Goal: Task Accomplishment & Management: Use online tool/utility

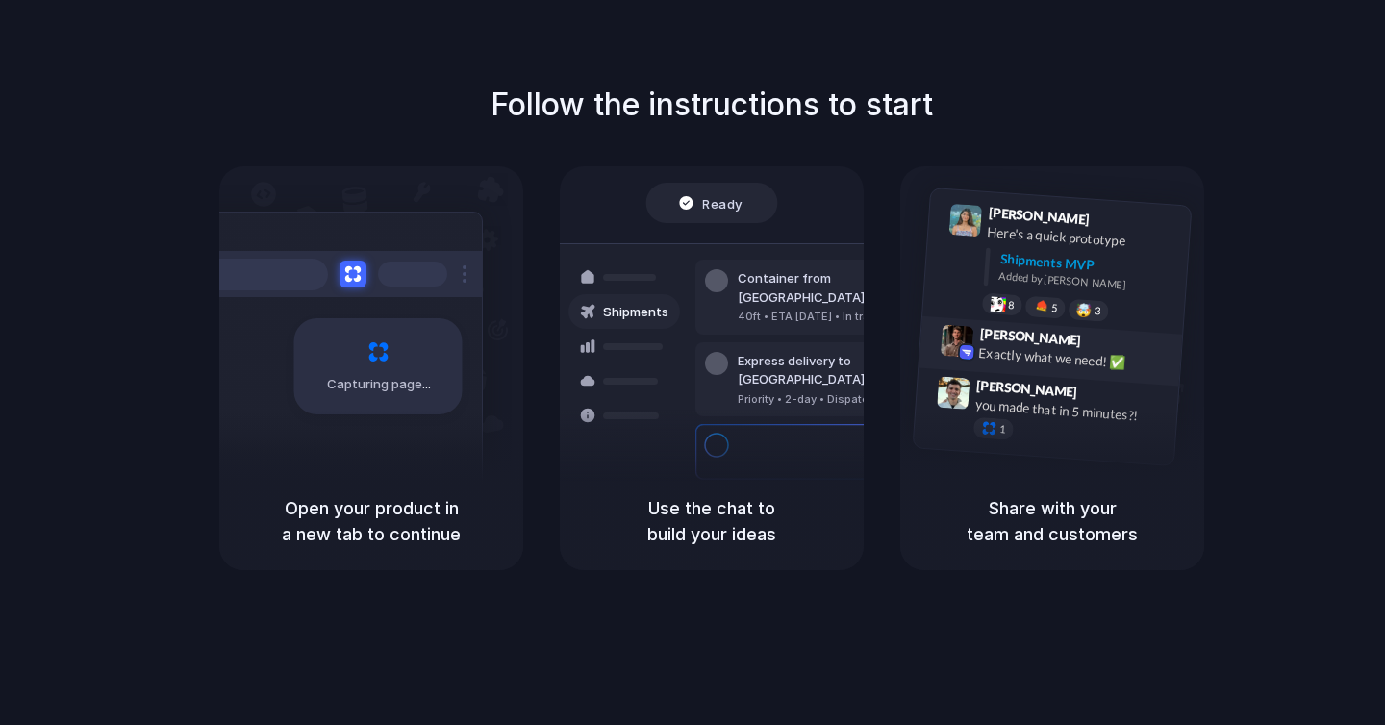
click at [984, 477] on div "Share with your team and customers" at bounding box center [1052, 521] width 304 height 98
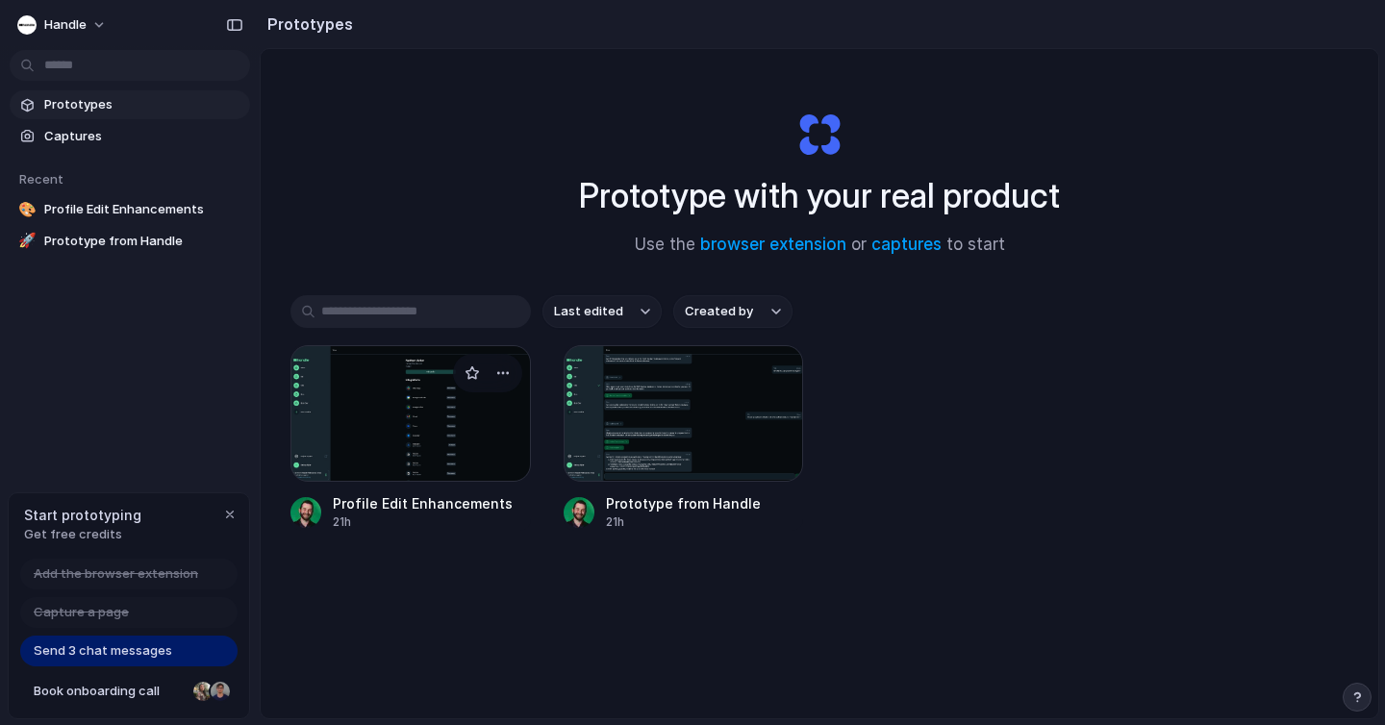
click at [418, 419] on div at bounding box center [410, 413] width 240 height 137
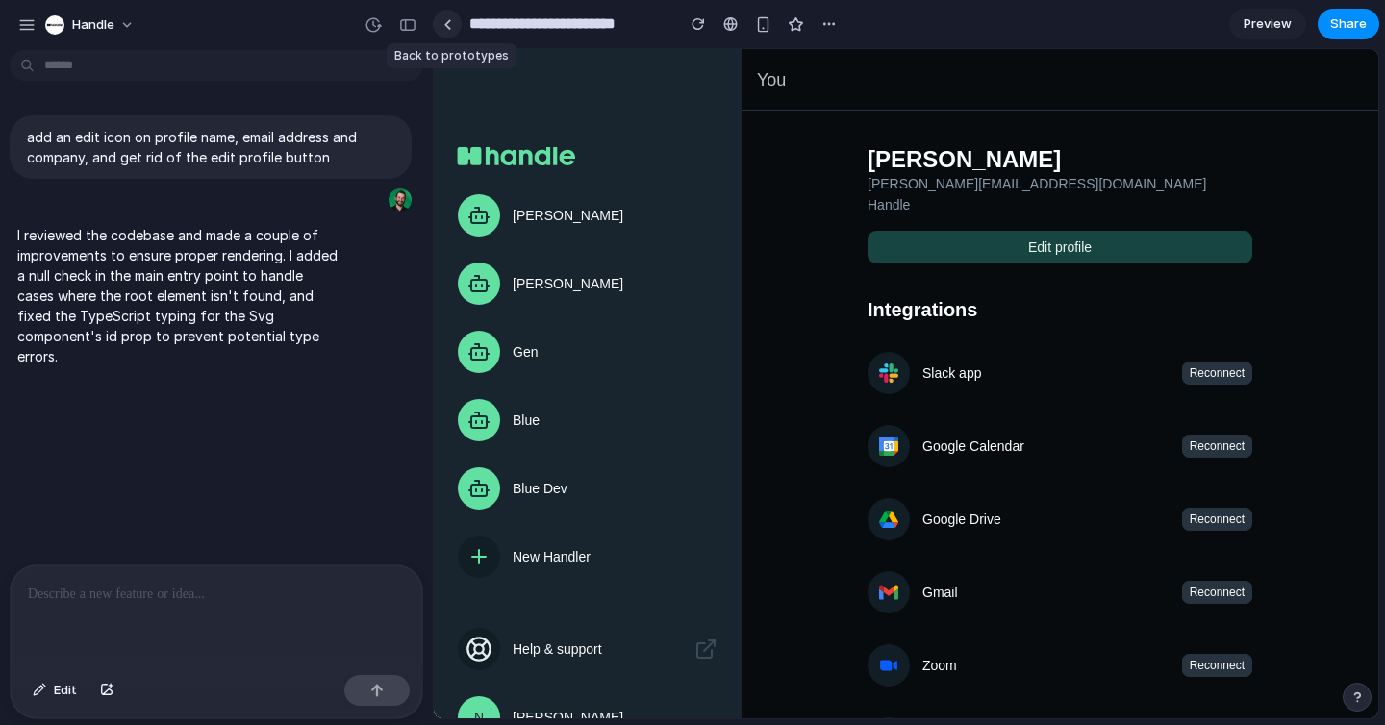
click at [447, 25] on div at bounding box center [447, 24] width 9 height 11
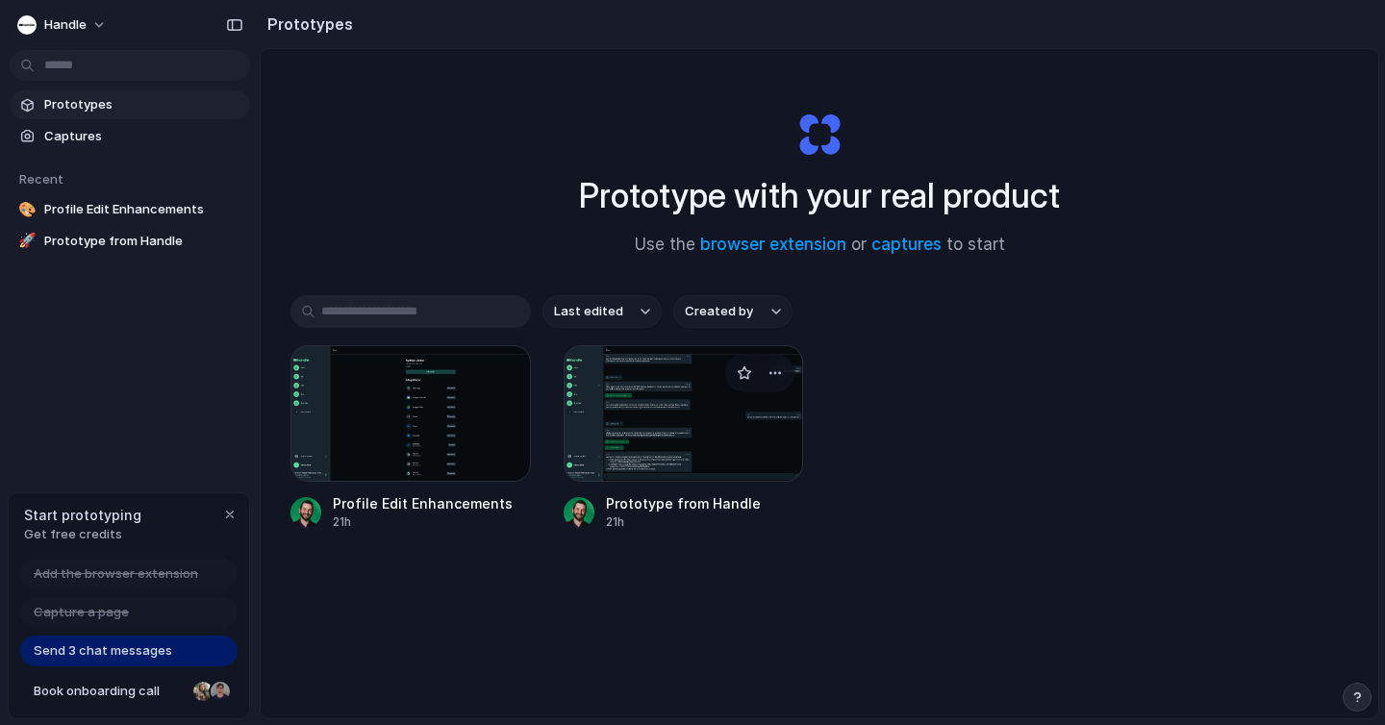
click at [586, 399] on div at bounding box center [684, 413] width 240 height 137
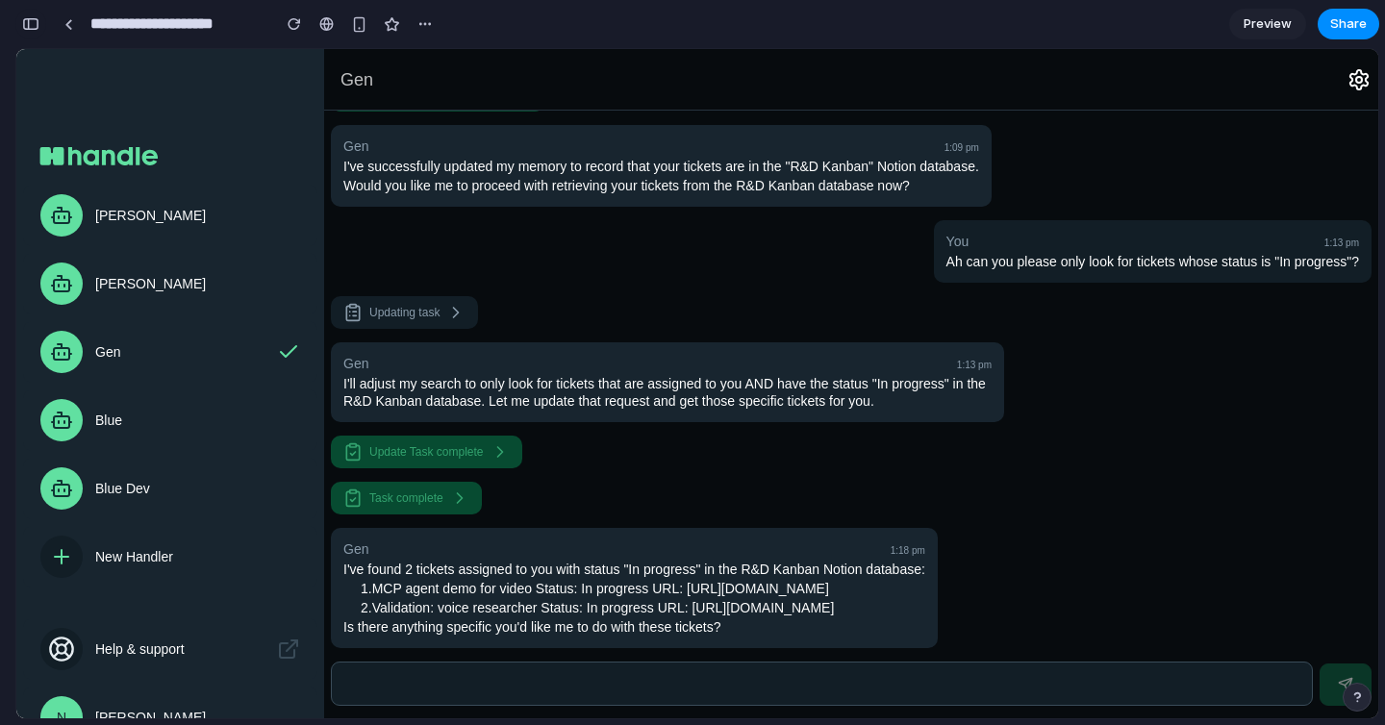
click at [28, 23] on div "button" at bounding box center [30, 23] width 17 height 13
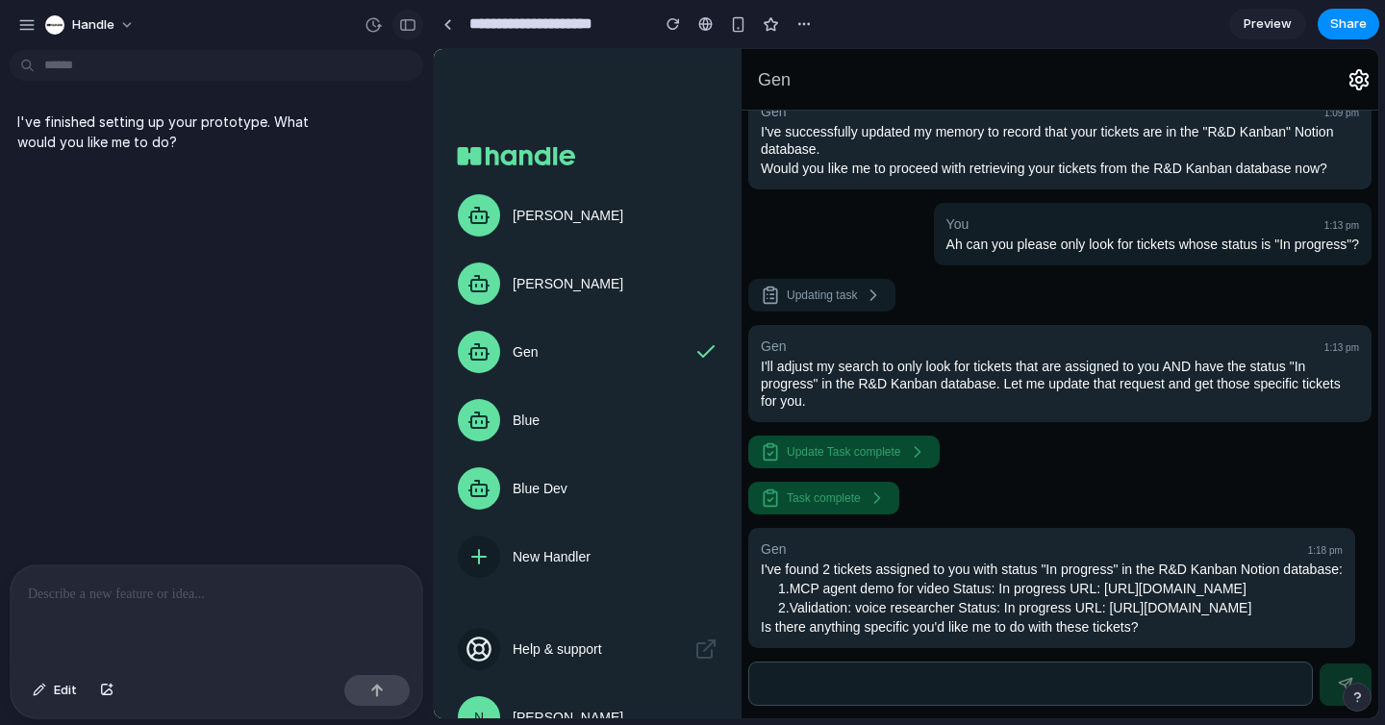
click at [416, 15] on button "button" at bounding box center [407, 25] width 31 height 31
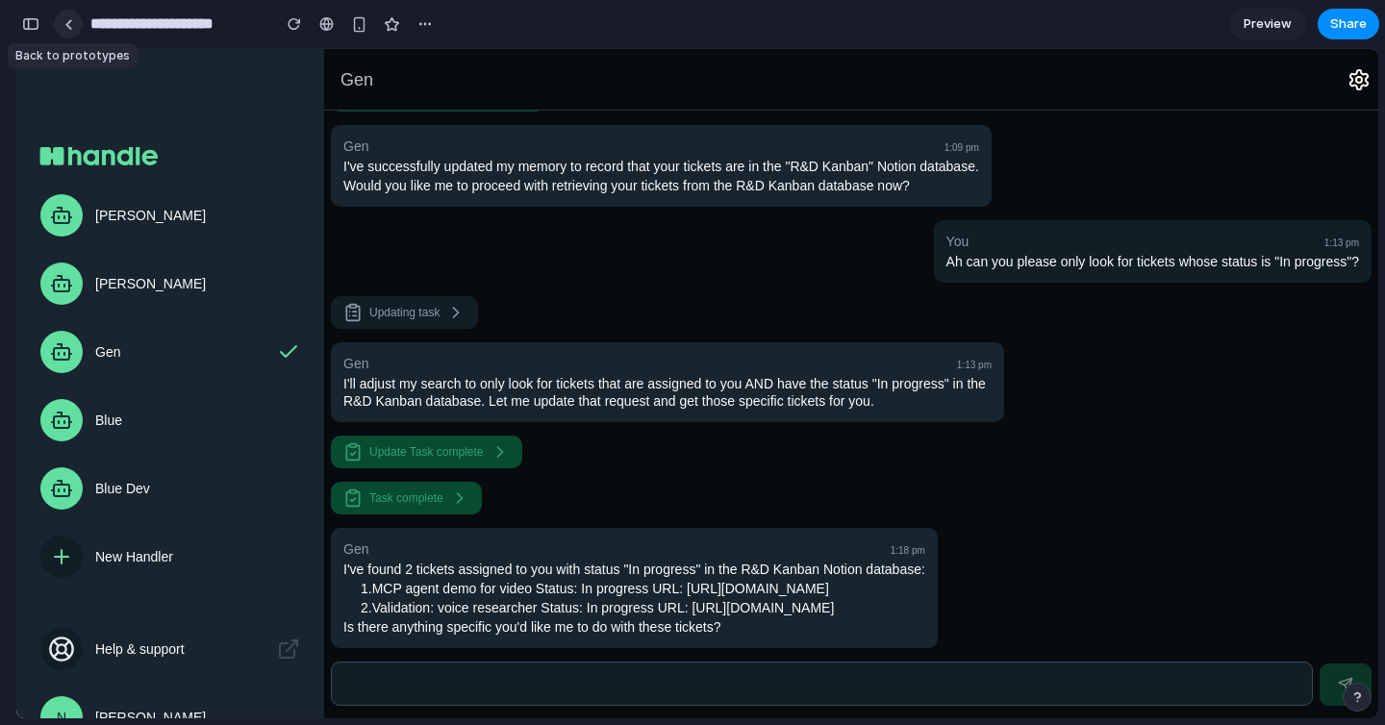
click at [71, 21] on div at bounding box center [68, 24] width 9 height 11
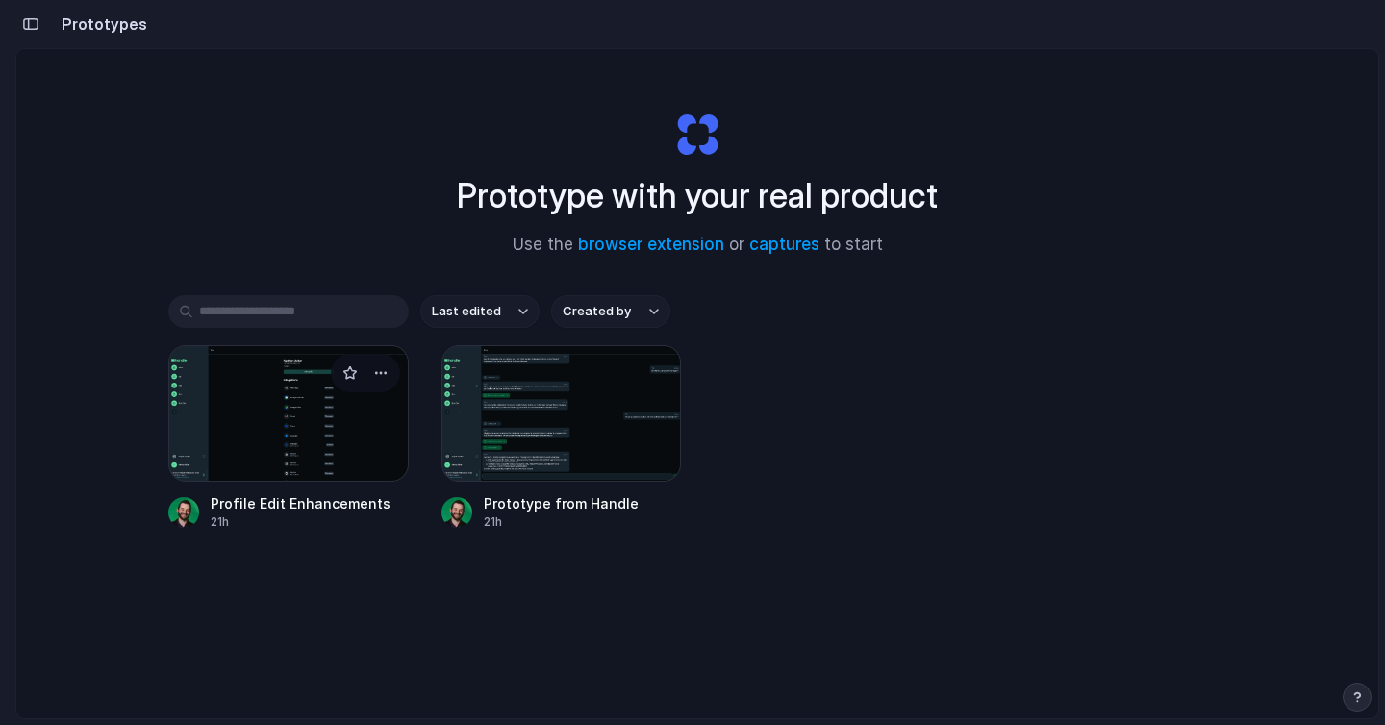
click at [280, 426] on div at bounding box center [288, 413] width 240 height 137
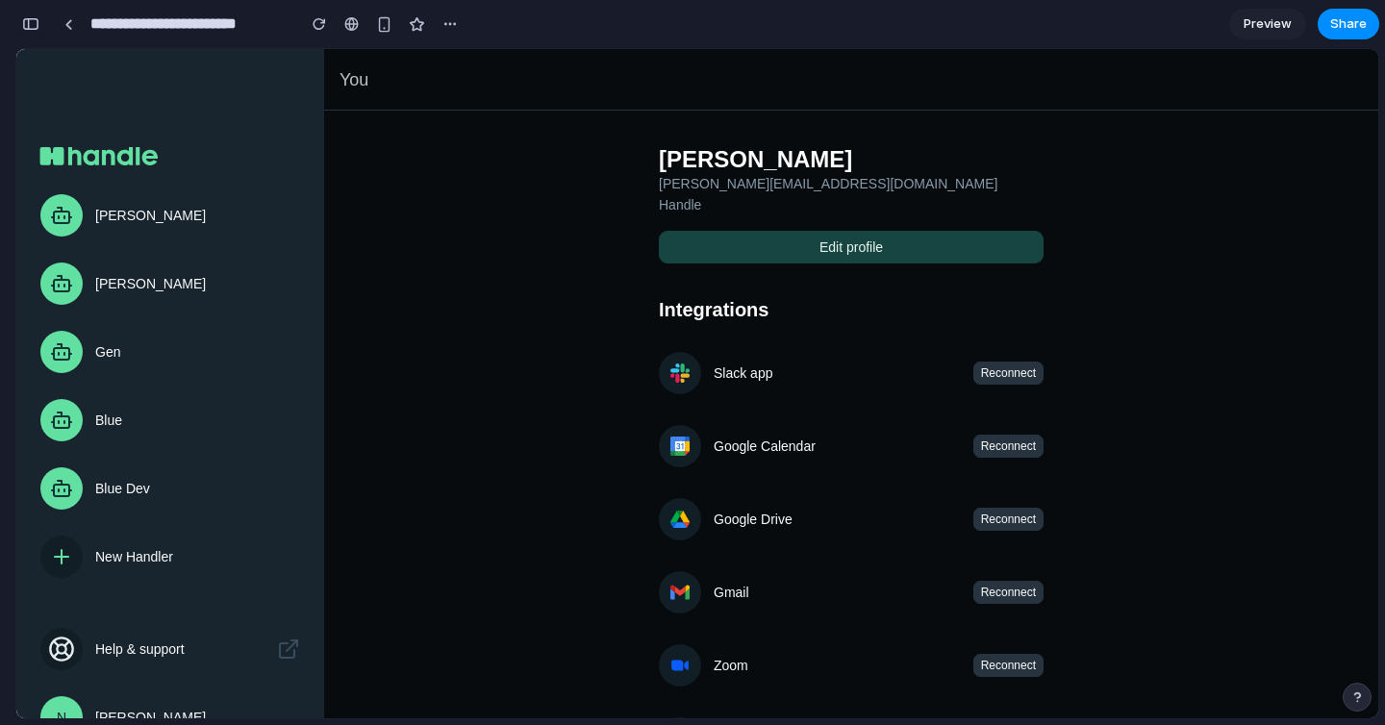
click at [18, 21] on button "button" at bounding box center [30, 24] width 31 height 31
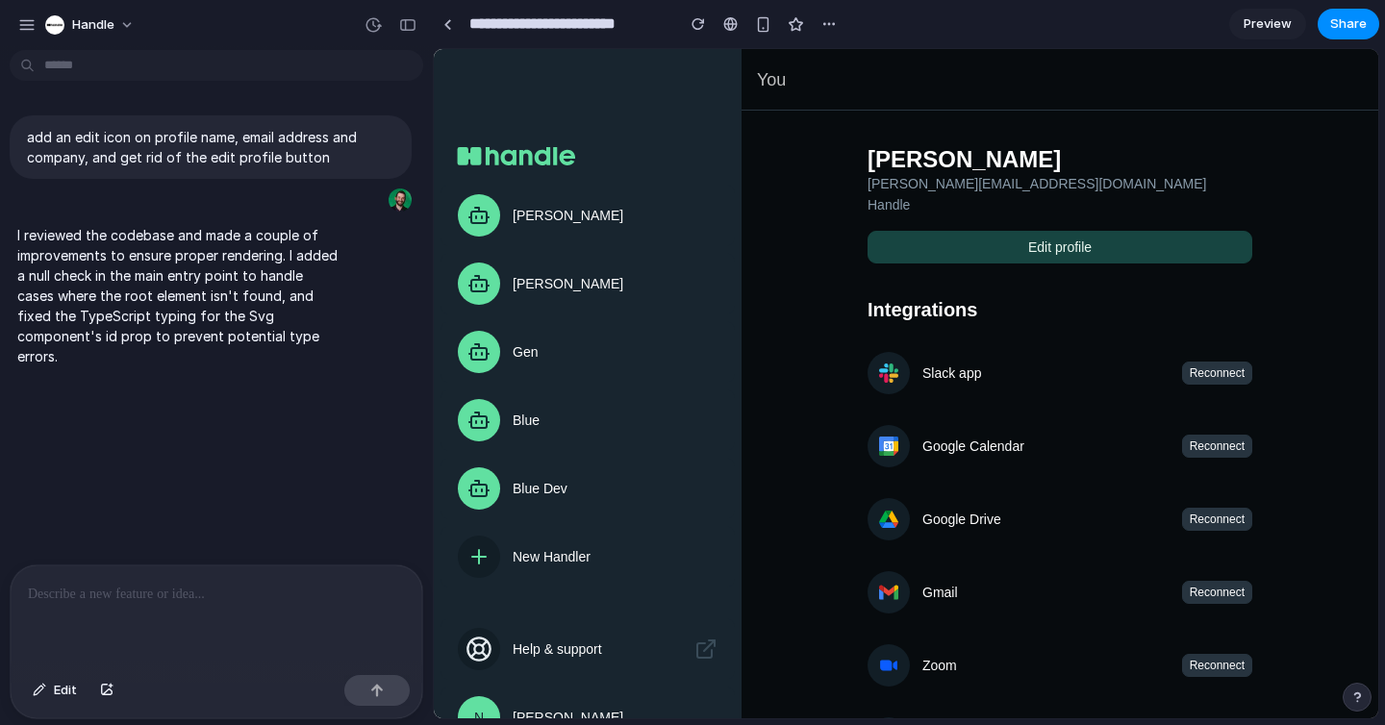
click at [200, 630] on div at bounding box center [217, 616] width 412 height 102
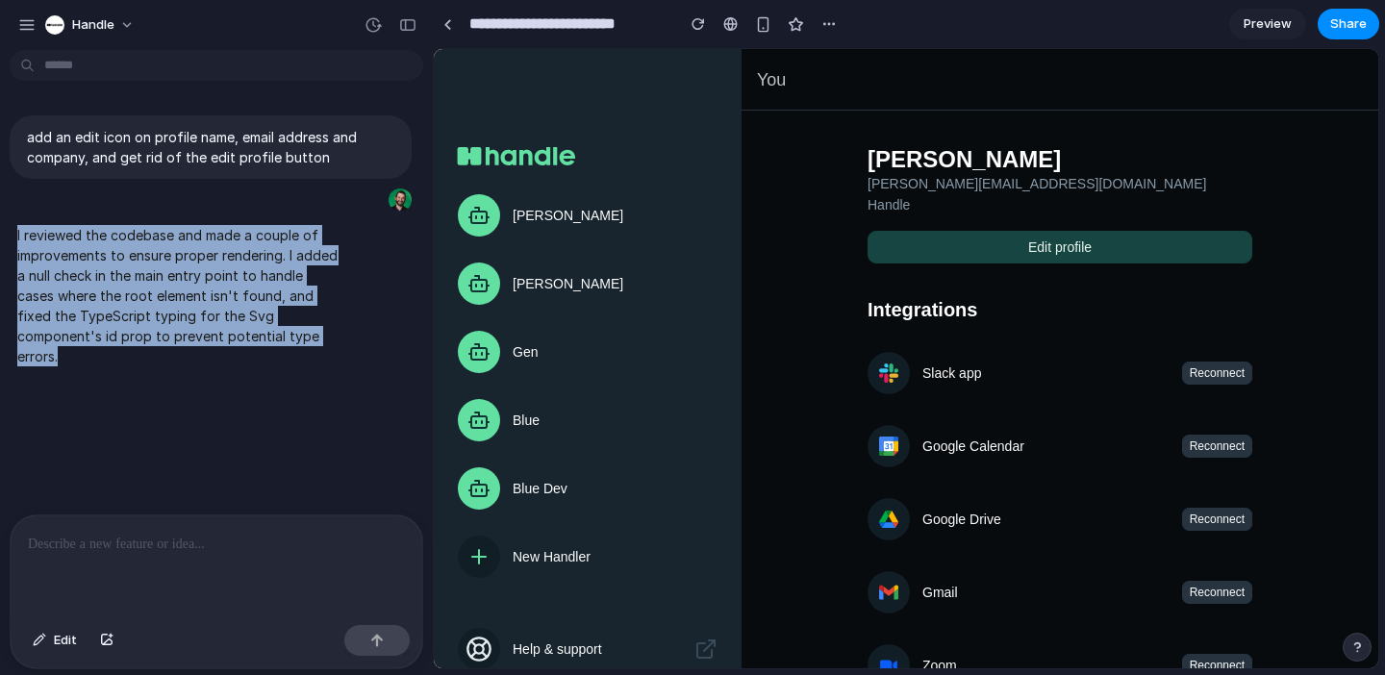
drag, startPoint x: 115, startPoint y: 360, endPoint x: 17, endPoint y: 230, distance: 162.7
click at [17, 230] on p "I reviewed the codebase and made a couple of improvements to ensure proper rend…" at bounding box center [177, 295] width 321 height 141
click at [115, 365] on p "I reviewed the codebase and made a couple of improvements to ensure proper rend…" at bounding box center [177, 295] width 321 height 141
drag, startPoint x: 115, startPoint y: 365, endPoint x: 1, endPoint y: 237, distance: 172.3
click at [1, 237] on div "I reviewed the codebase and made a couple of improvements to ensure proper rend…" at bounding box center [210, 295] width 421 height 164
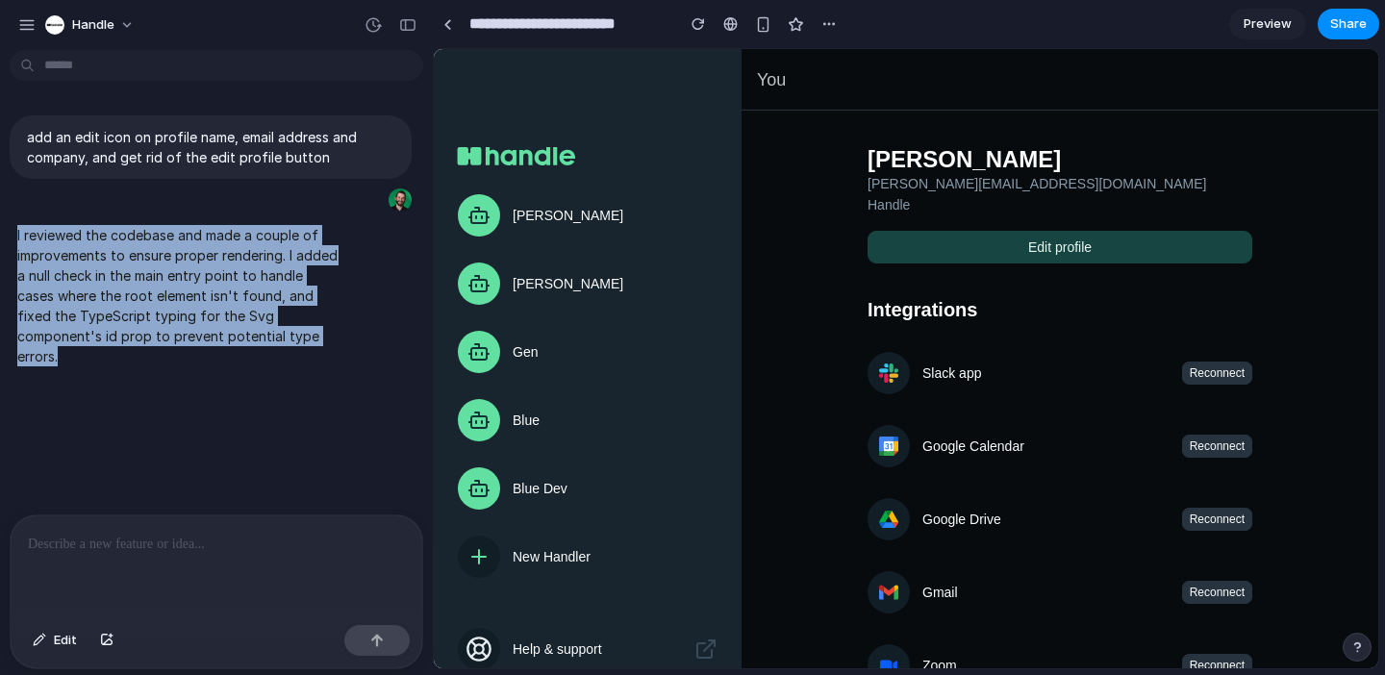
click at [106, 239] on p "I reviewed the codebase and made a couple of improvements to ensure proper rend…" at bounding box center [177, 295] width 321 height 141
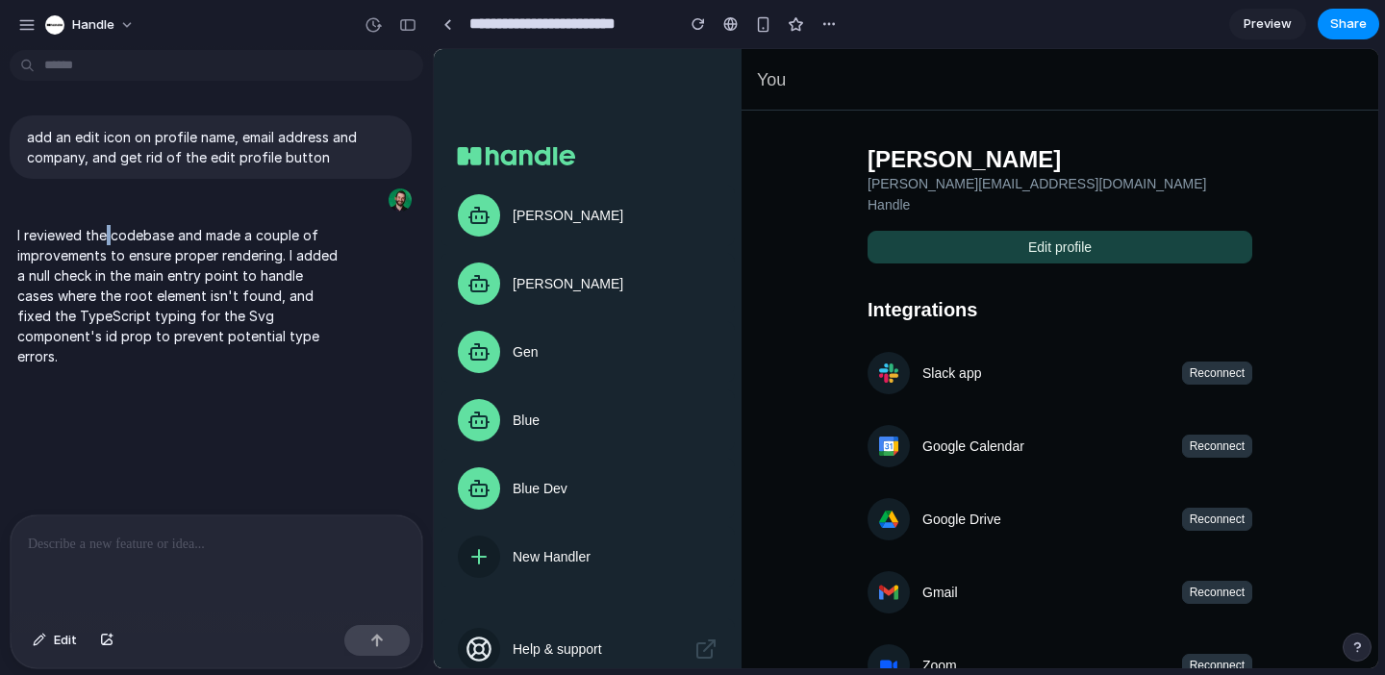
click at [106, 239] on p "I reviewed the codebase and made a couple of improvements to ensure proper rend…" at bounding box center [177, 295] width 321 height 141
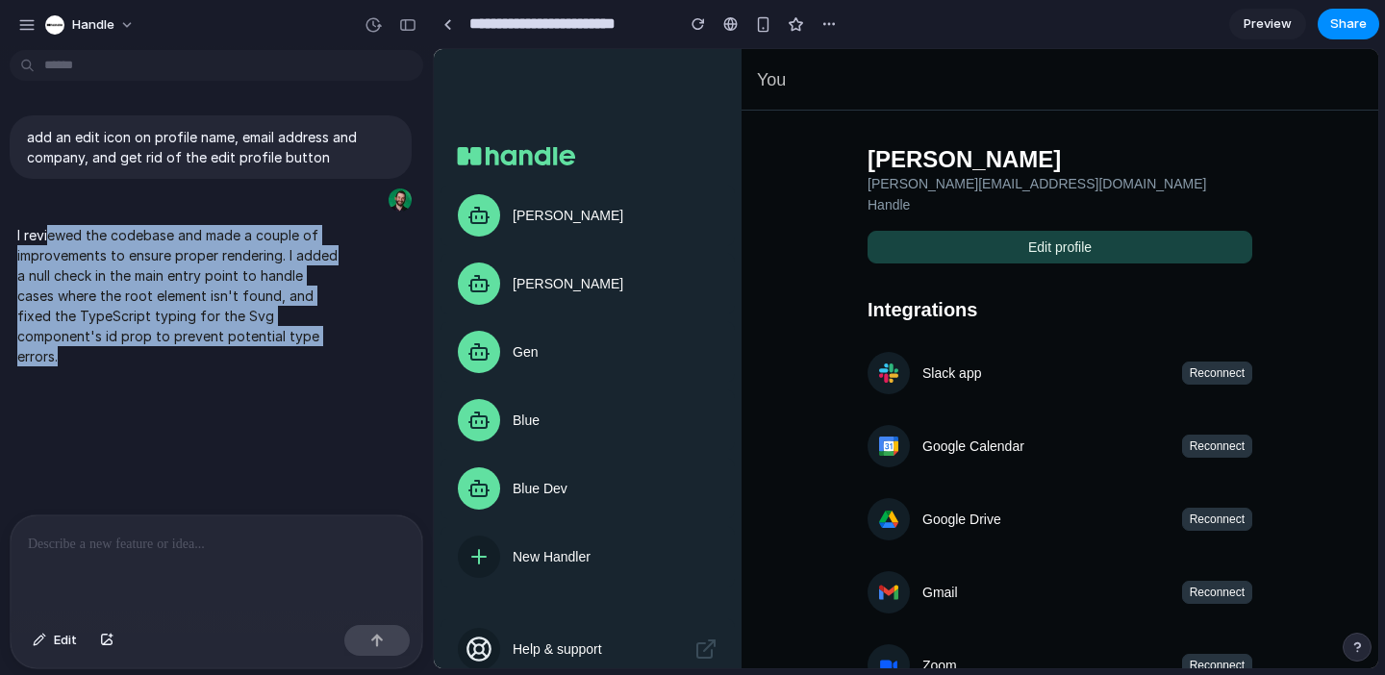
drag, startPoint x: 49, startPoint y: 237, endPoint x: 188, endPoint y: 360, distance: 186.0
click at [188, 360] on p "I reviewed the codebase and made a couple of improvements to ensure proper rend…" at bounding box center [177, 295] width 321 height 141
drag, startPoint x: 188, startPoint y: 360, endPoint x: 9, endPoint y: 214, distance: 231.1
click at [10, 214] on div "I reviewed the codebase and made a couple of improvements to ensure proper rend…" at bounding box center [211, 295] width 402 height 164
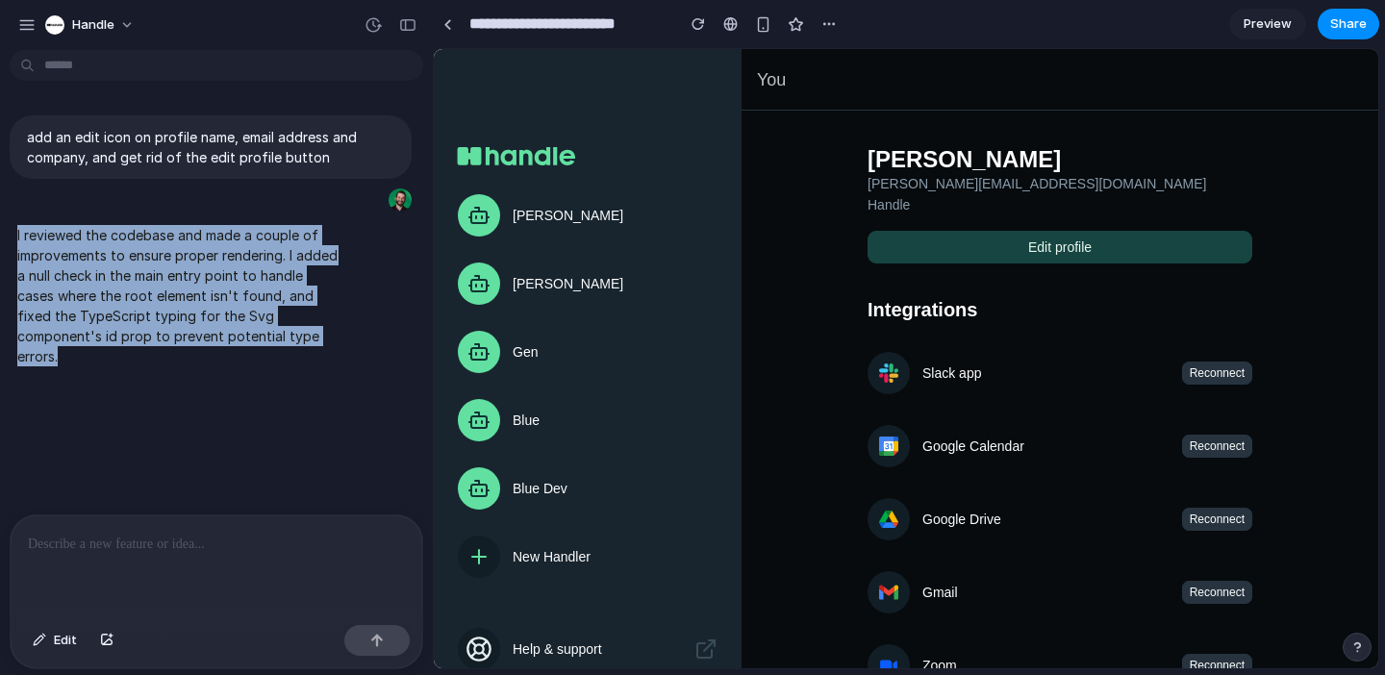
click at [113, 436] on div "add an edit icon on profile name, email address and company, and get rid of the…" at bounding box center [210, 286] width 421 height 457
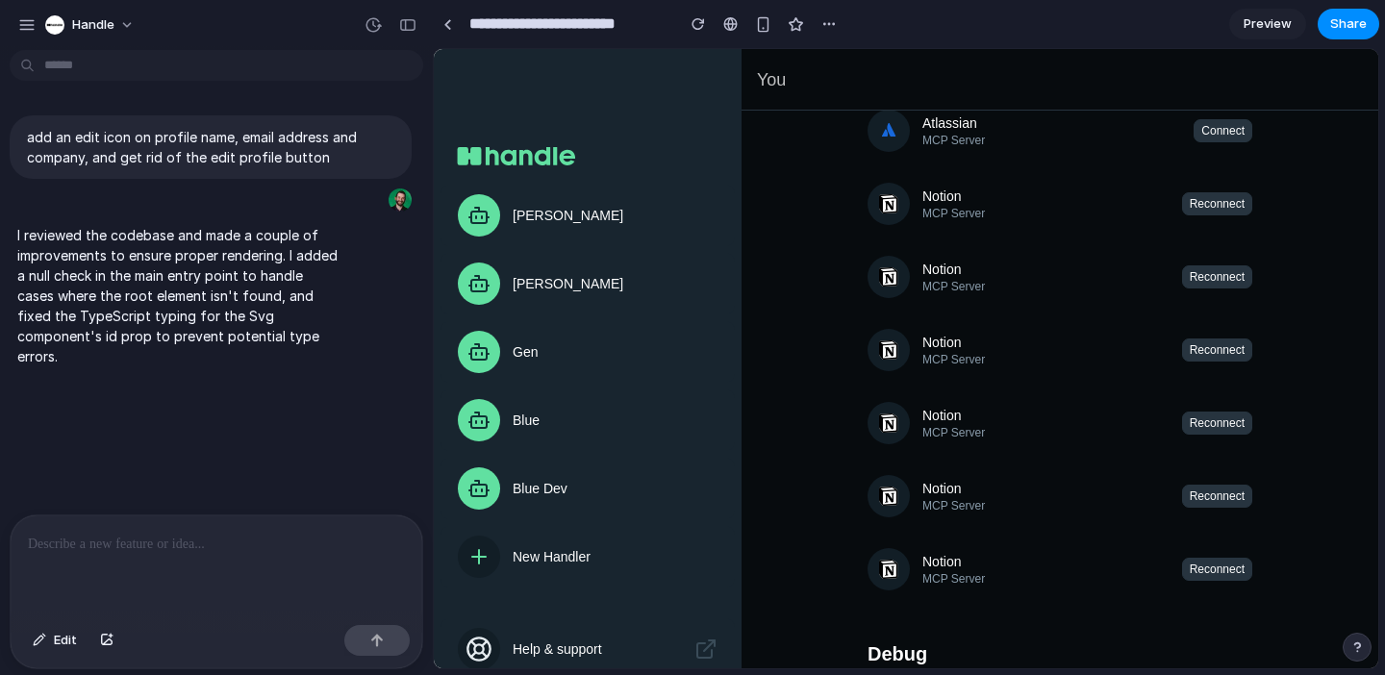
scroll to position [686, 0]
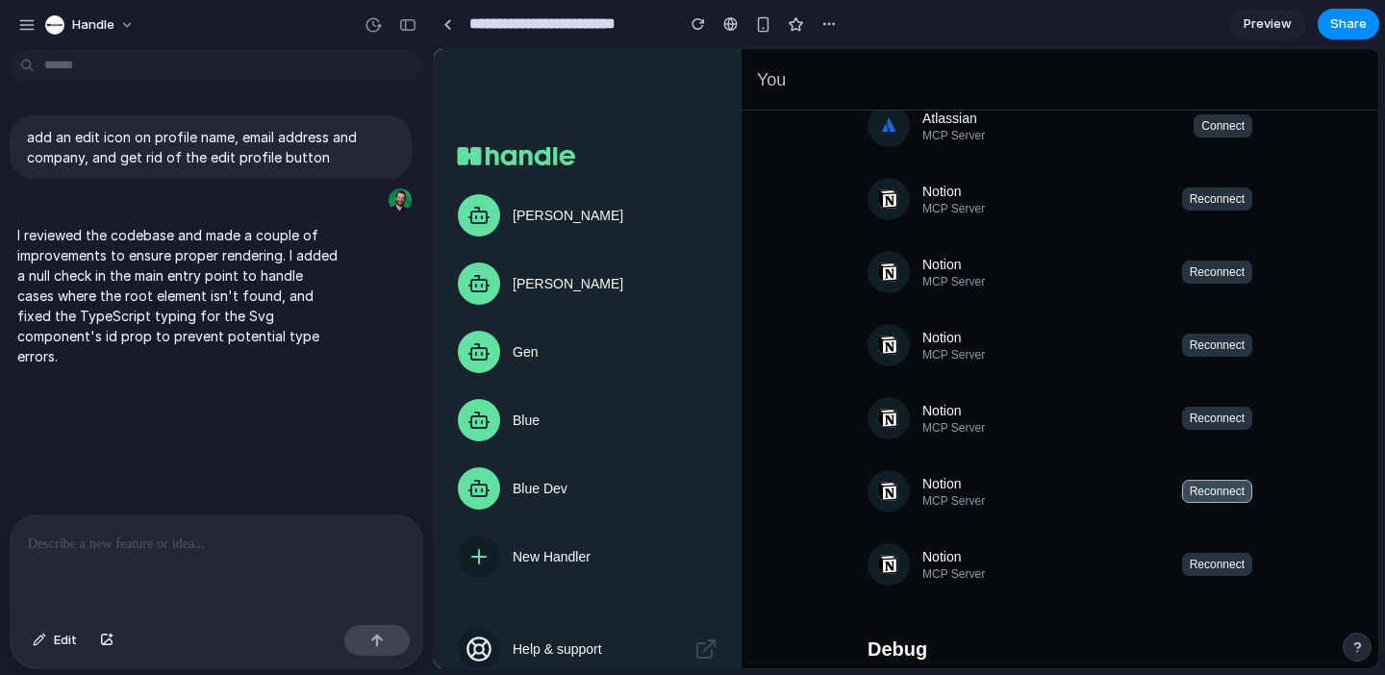
click at [1213, 502] on div "Reconnect" at bounding box center [1217, 491] width 70 height 23
click at [1210, 417] on div "Reconnect" at bounding box center [1217, 418] width 55 height 13
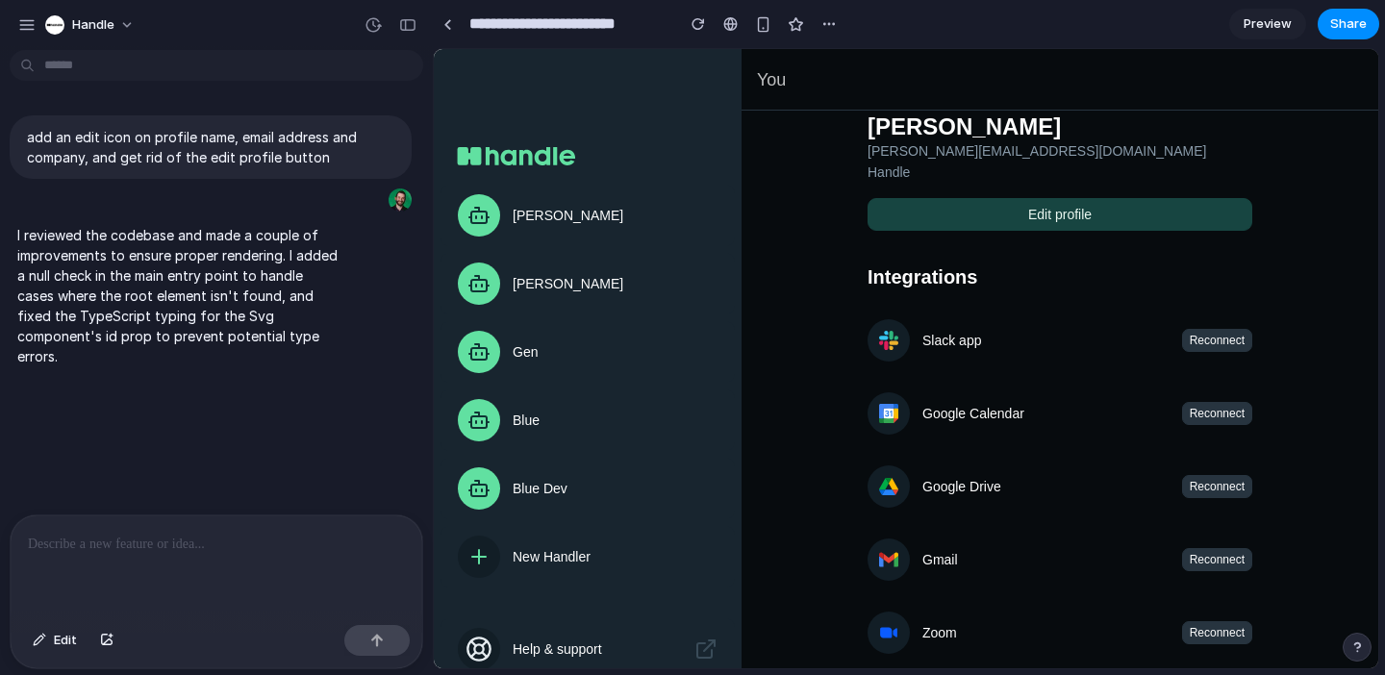
scroll to position [0, 0]
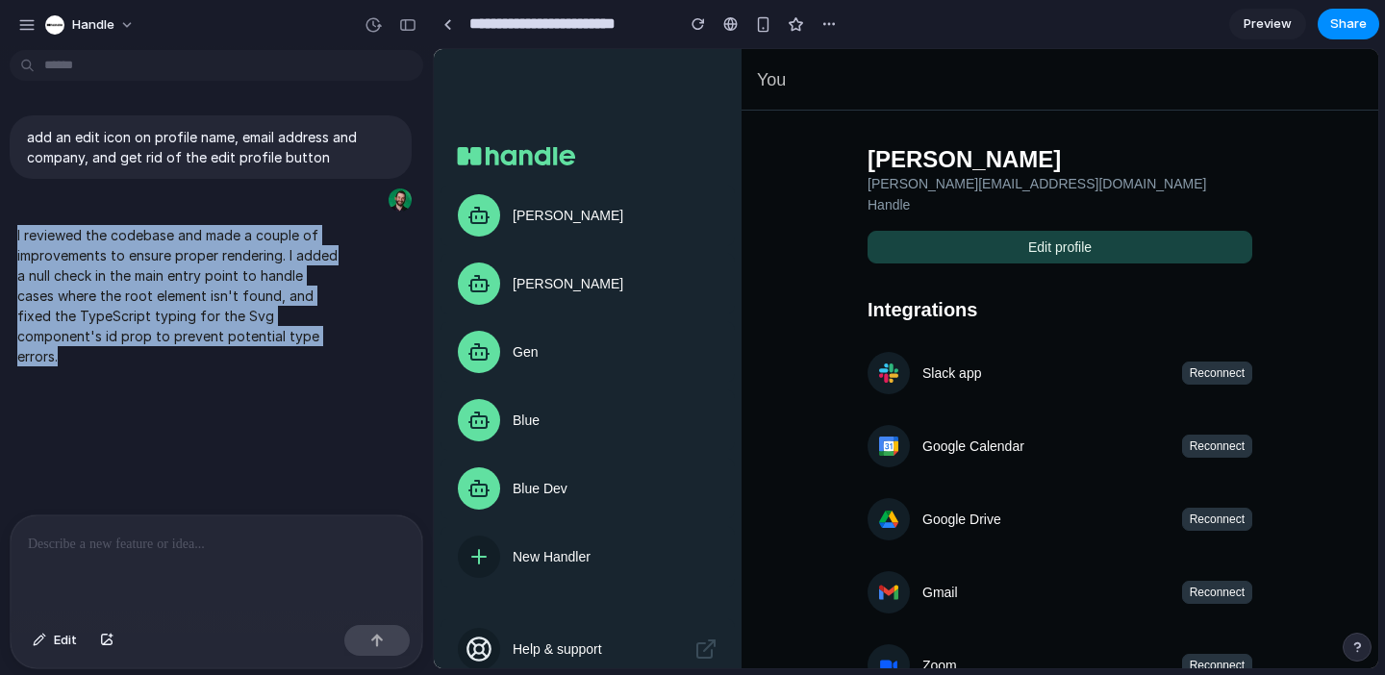
drag, startPoint x: 90, startPoint y: 361, endPoint x: 16, endPoint y: 226, distance: 153.6
click at [17, 226] on p "I reviewed the codebase and made a couple of improvements to ensure proper rend…" at bounding box center [177, 295] width 321 height 141
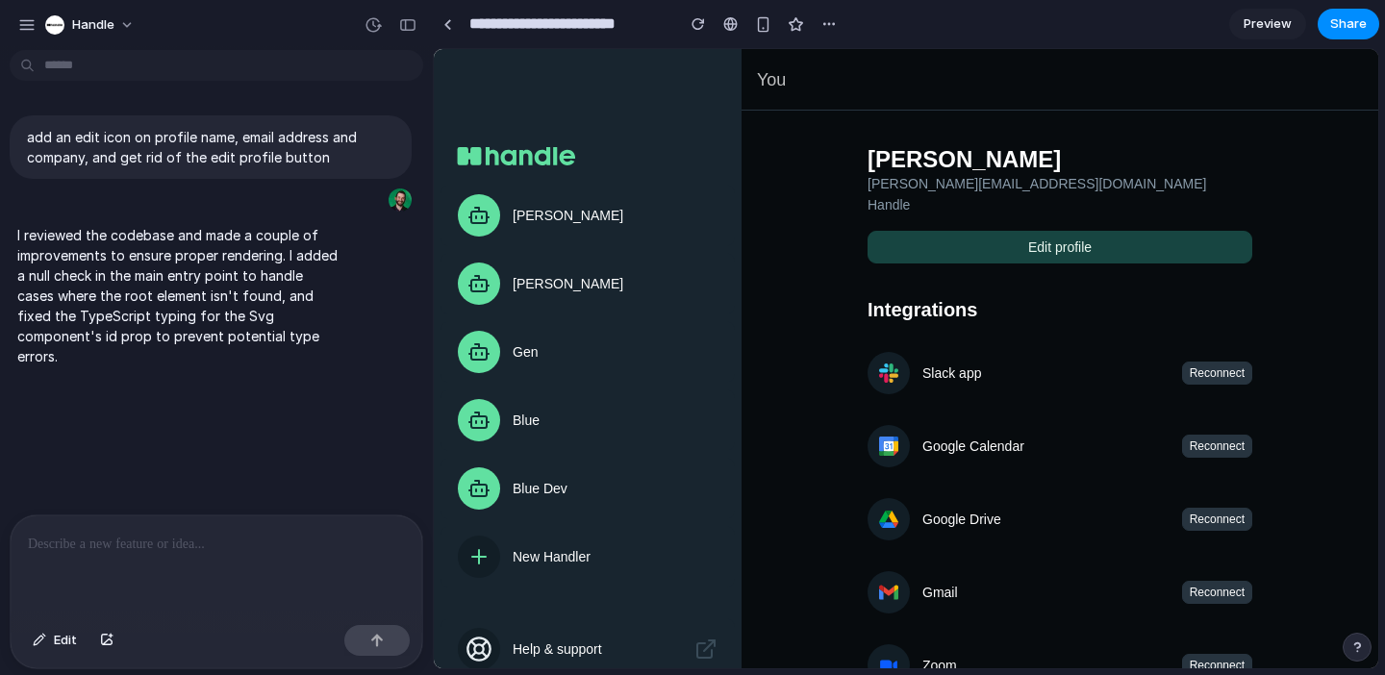
click at [103, 575] on div at bounding box center [217, 566] width 412 height 102
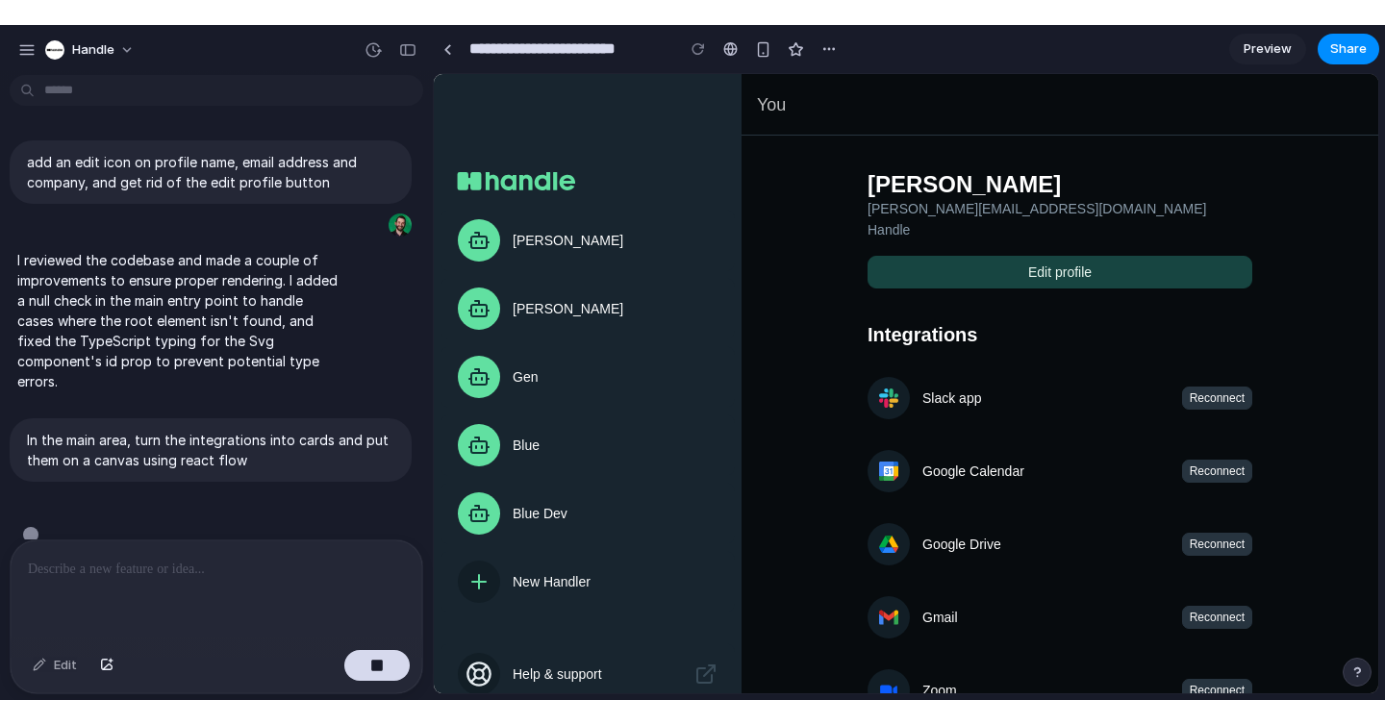
scroll to position [29, 0]
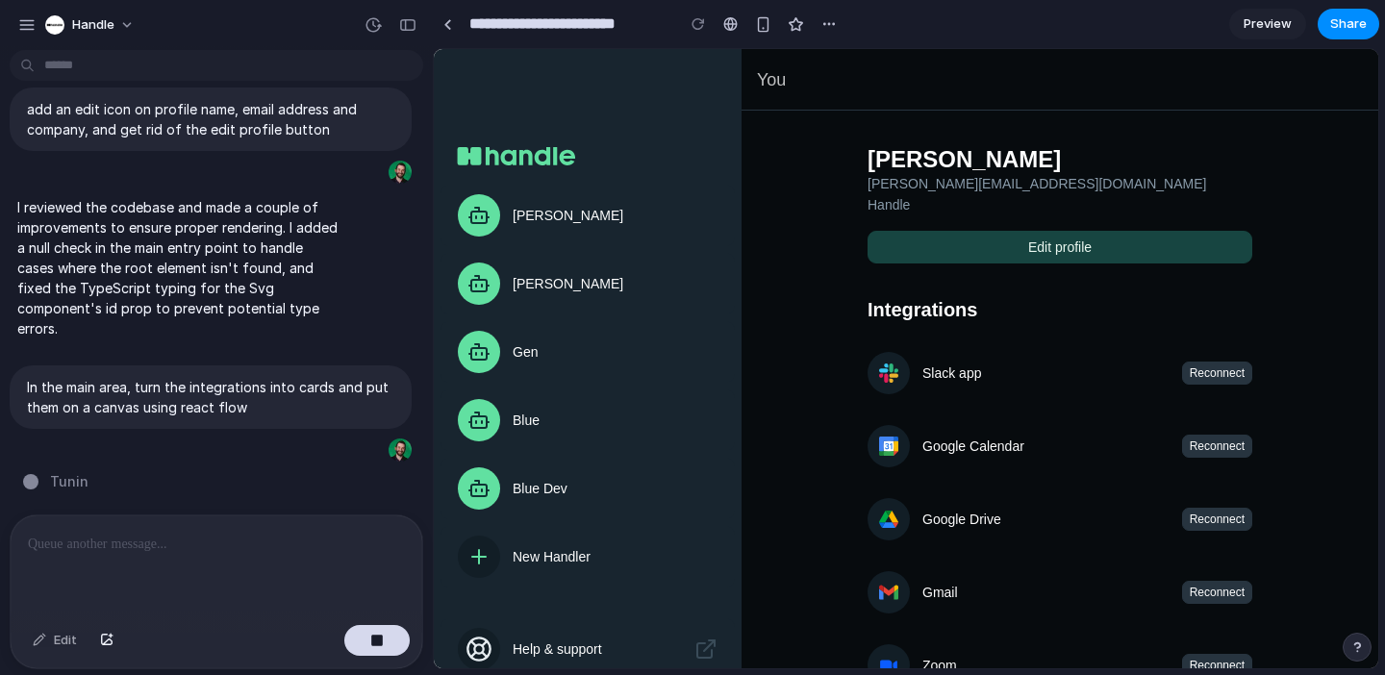
type input "**********"
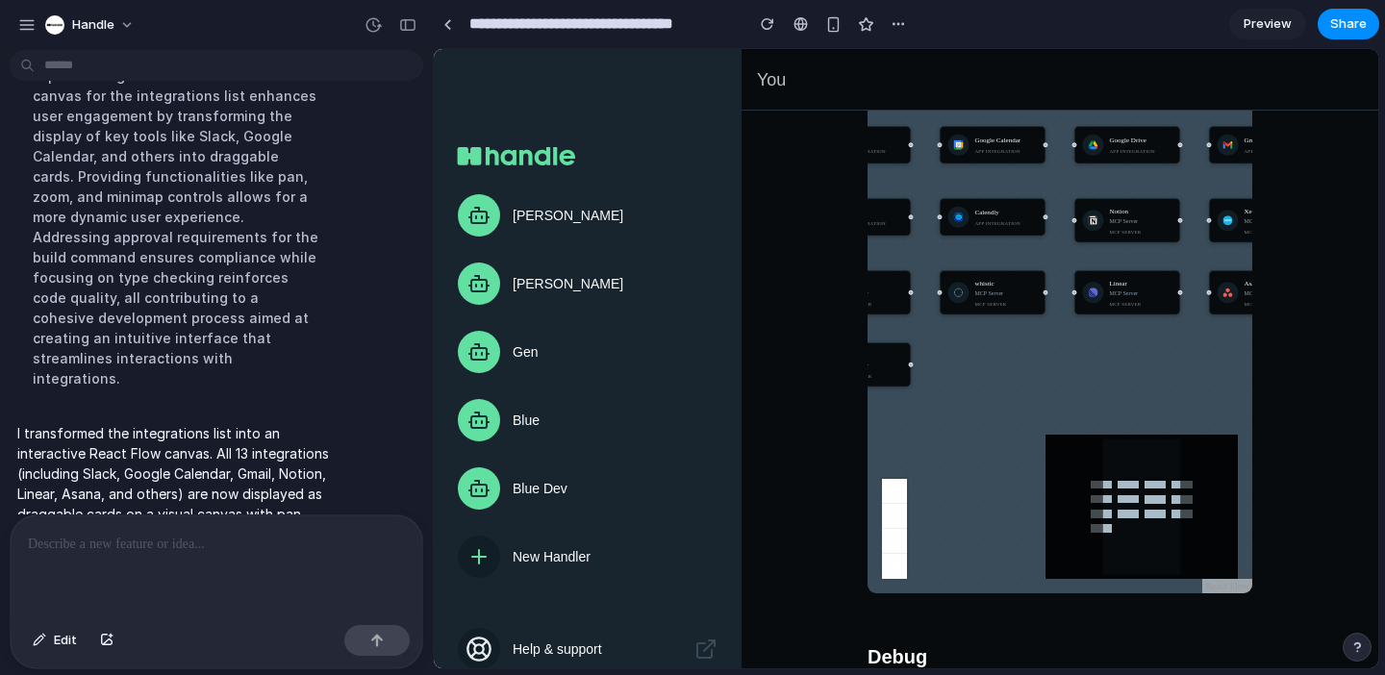
scroll to position [439, 0]
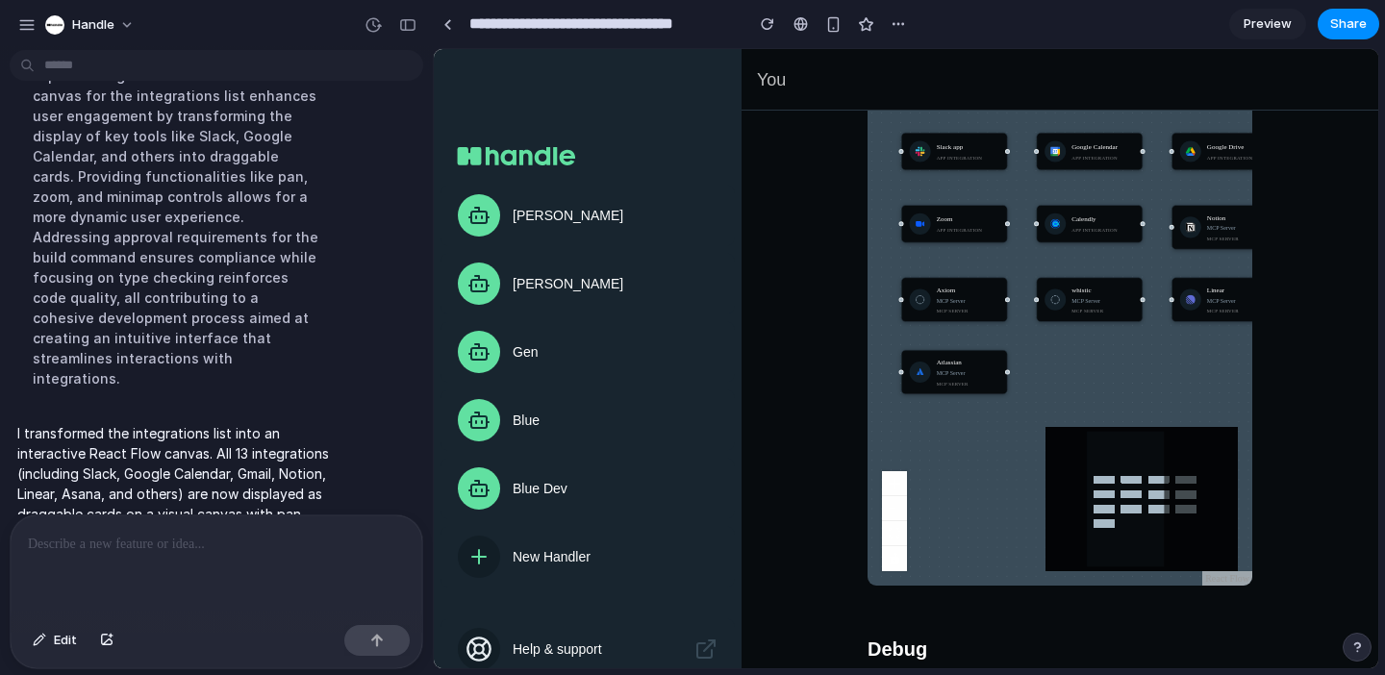
drag, startPoint x: 1009, startPoint y: 339, endPoint x: 1040, endPoint y: 367, distance: 42.2
click at [1040, 367] on div "Slack app App Integration Google Calendar App Integration Google Drive App Inte…" at bounding box center [1059, 248] width 385 height 673
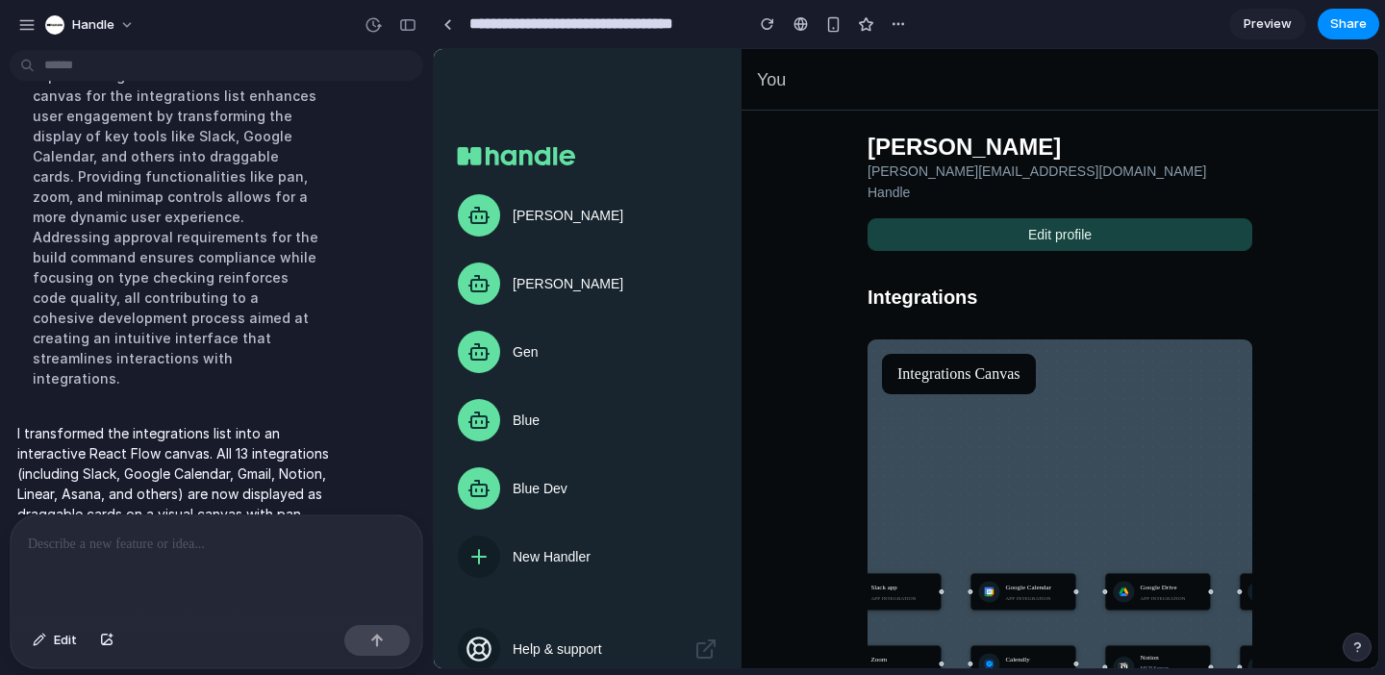
scroll to position [0, 0]
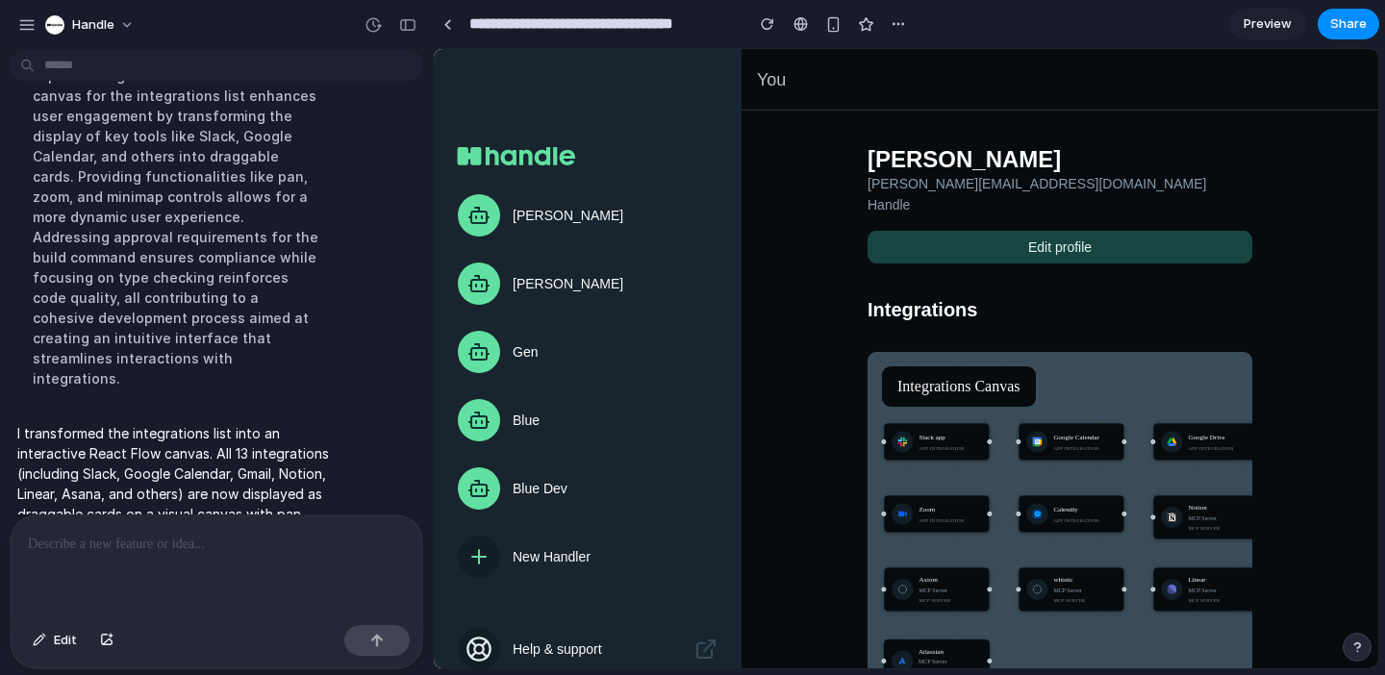
drag, startPoint x: 1012, startPoint y: 578, endPoint x: 1060, endPoint y: 415, distance: 169.5
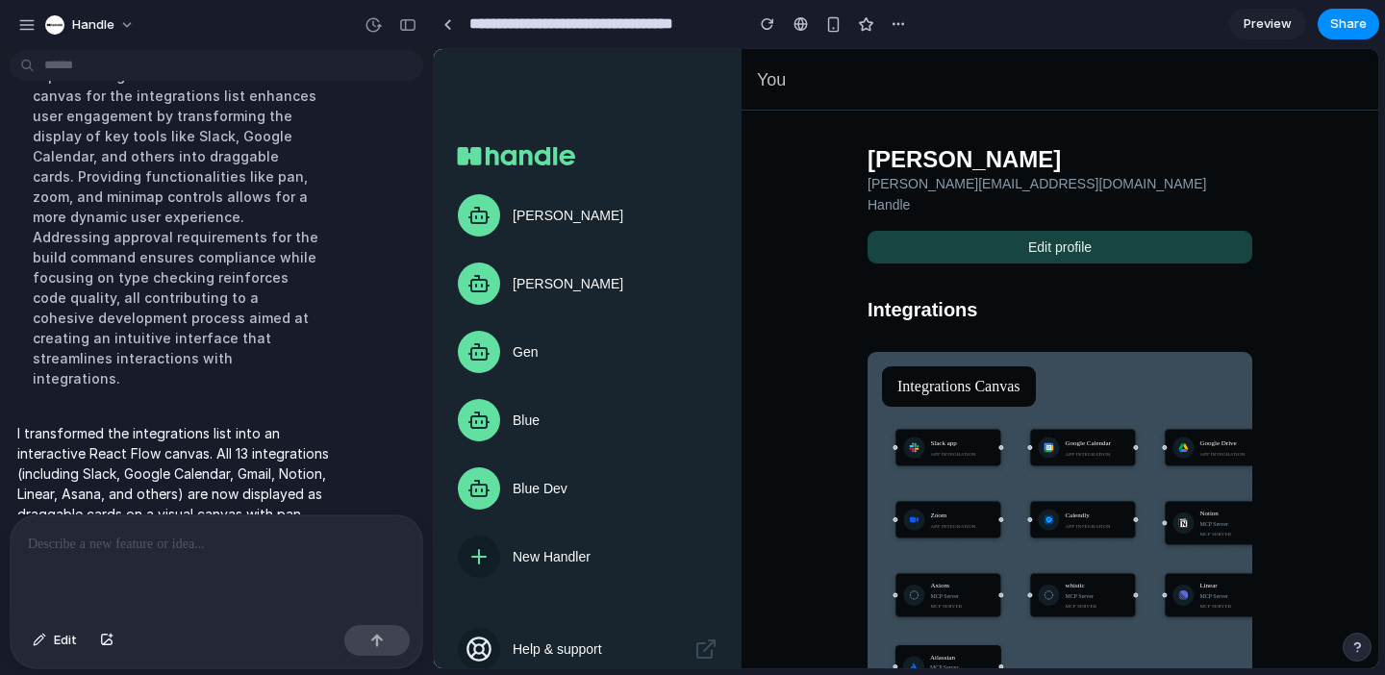
drag, startPoint x: 1060, startPoint y: 415, endPoint x: 1071, endPoint y: 423, distance: 13.9
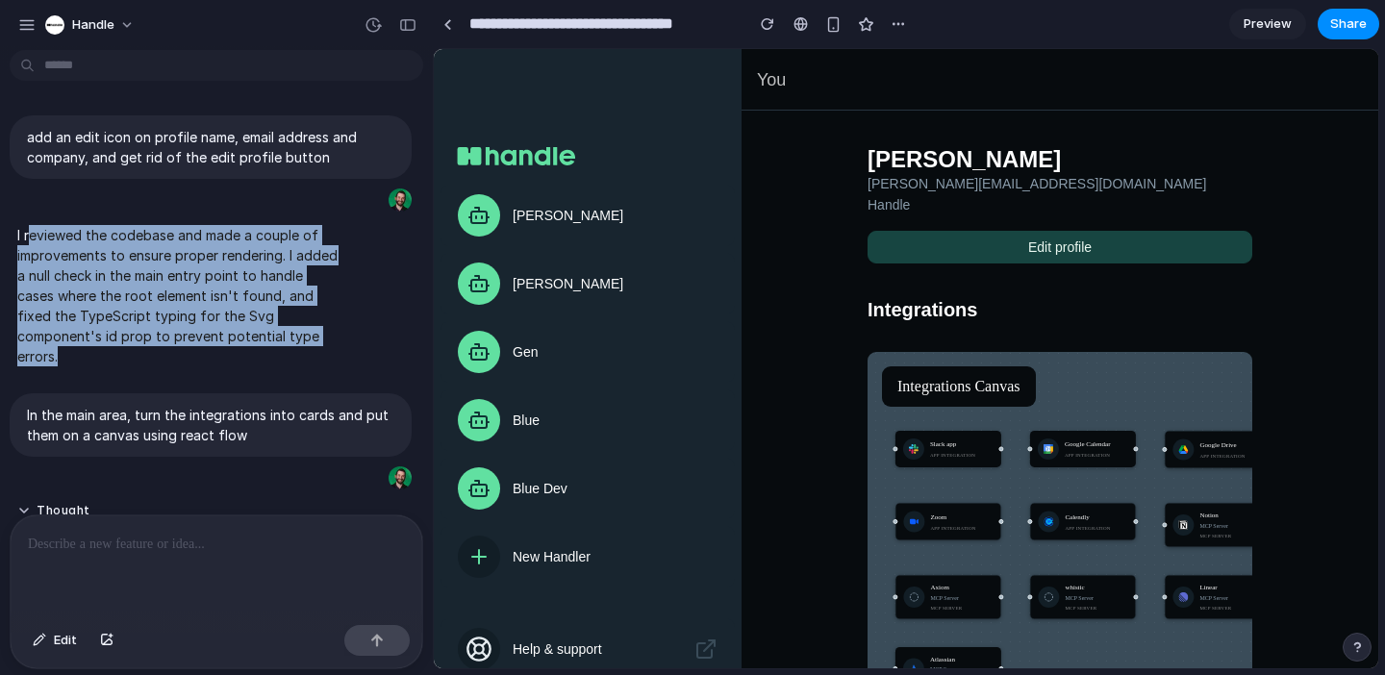
drag, startPoint x: 27, startPoint y: 233, endPoint x: 107, endPoint y: 351, distance: 142.7
click at [107, 351] on p "I reviewed the codebase and made a couple of improvements to ensure proper rend…" at bounding box center [177, 295] width 321 height 141
drag, startPoint x: 77, startPoint y: 352, endPoint x: 14, endPoint y: 226, distance: 140.6
click at [14, 226] on div "I reviewed the codebase and made a couple of improvements to ensure proper rend…" at bounding box center [178, 295] width 337 height 164
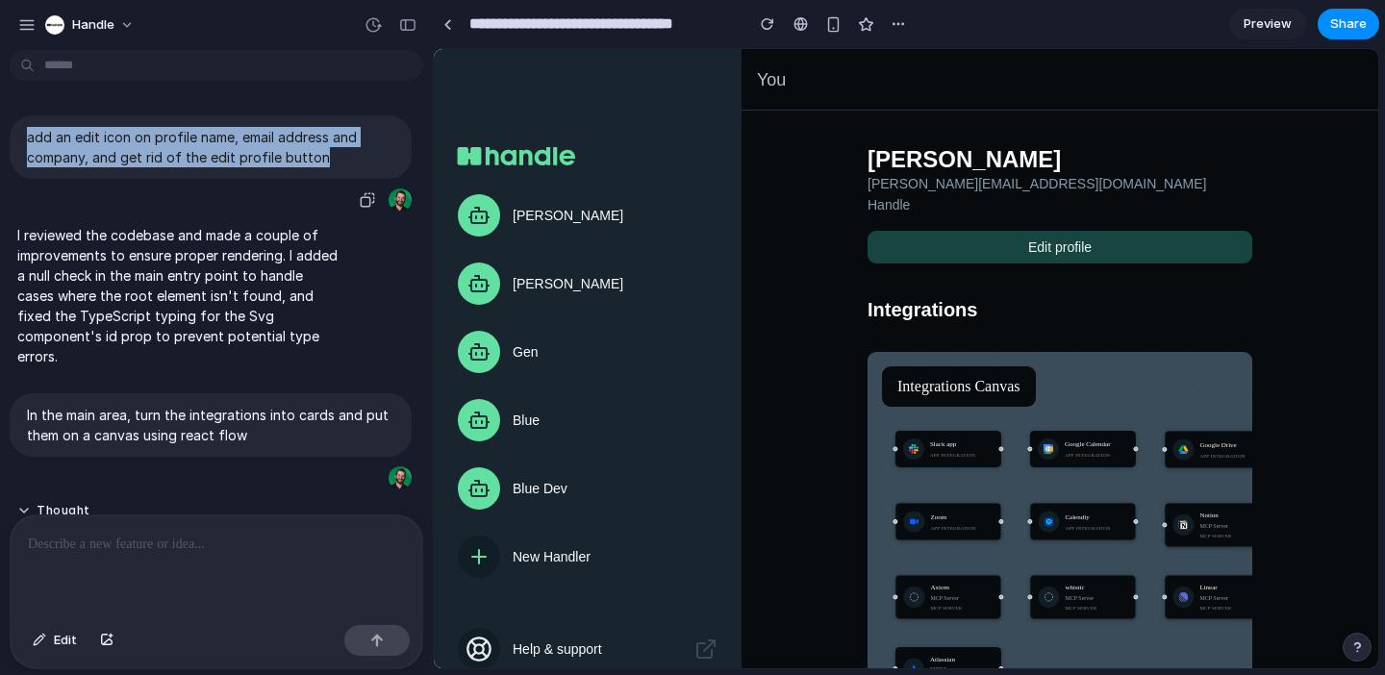
drag, startPoint x: 27, startPoint y: 138, endPoint x: 326, endPoint y: 176, distance: 301.4
click at [326, 176] on div "add an edit icon on profile name, email address and company, and get rid of the…" at bounding box center [211, 146] width 402 height 63
click at [329, 168] on div "add an edit icon on profile name, email address and company, and get rid of the…" at bounding box center [211, 146] width 402 height 63
drag, startPoint x: 327, startPoint y: 163, endPoint x: 147, endPoint y: 139, distance: 181.4
click at [147, 139] on p "add an edit icon on profile name, email address and company, and get rid of the…" at bounding box center [210, 147] width 367 height 40
